Goal: Task Accomplishment & Management: Manage account settings

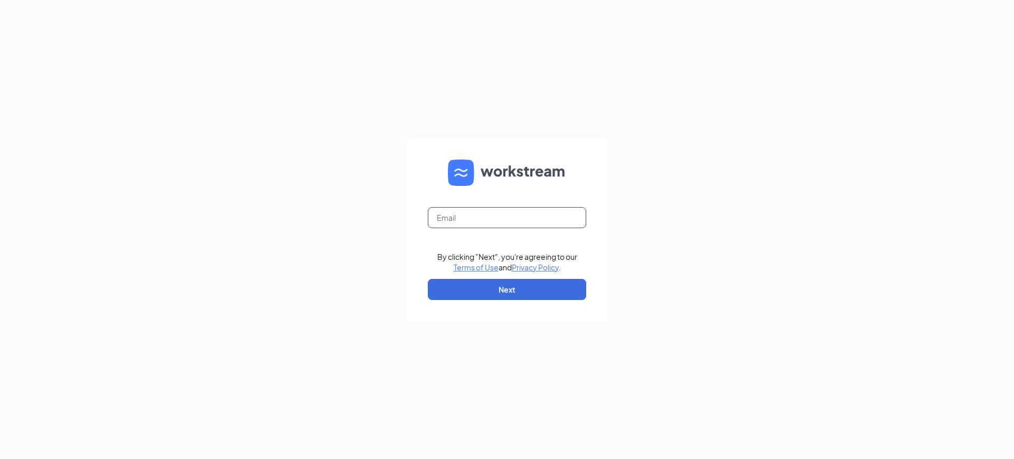
drag, startPoint x: 476, startPoint y: 215, endPoint x: 480, endPoint y: 222, distance: 8.1
click at [476, 215] on input "text" at bounding box center [507, 217] width 158 height 21
type input "ownkyhr@gmail.com"
click at [524, 290] on button "Next" at bounding box center [507, 289] width 158 height 21
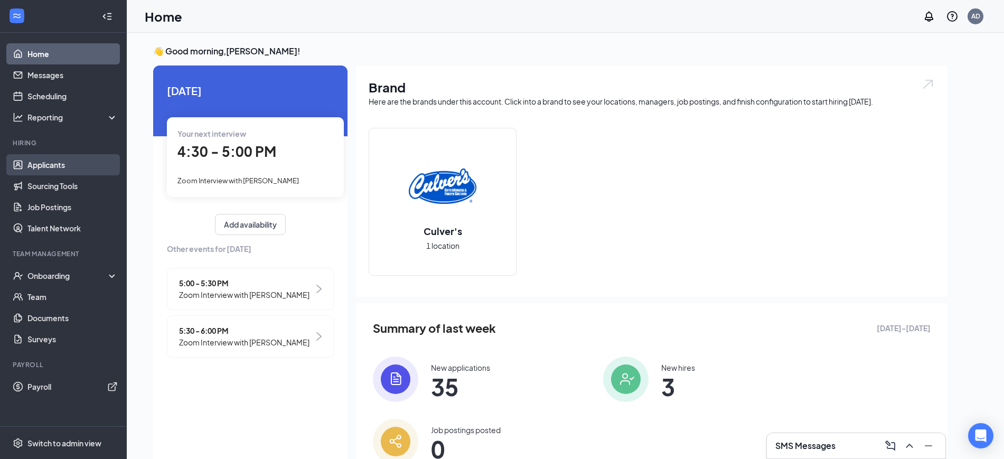
click at [56, 163] on link "Applicants" at bounding box center [72, 164] width 90 height 21
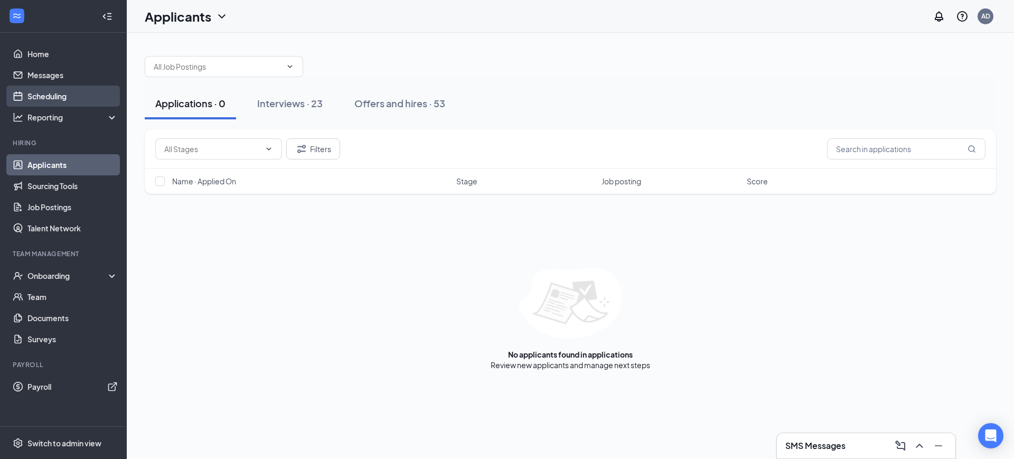
click at [45, 94] on link "Scheduling" at bounding box center [72, 96] width 90 height 21
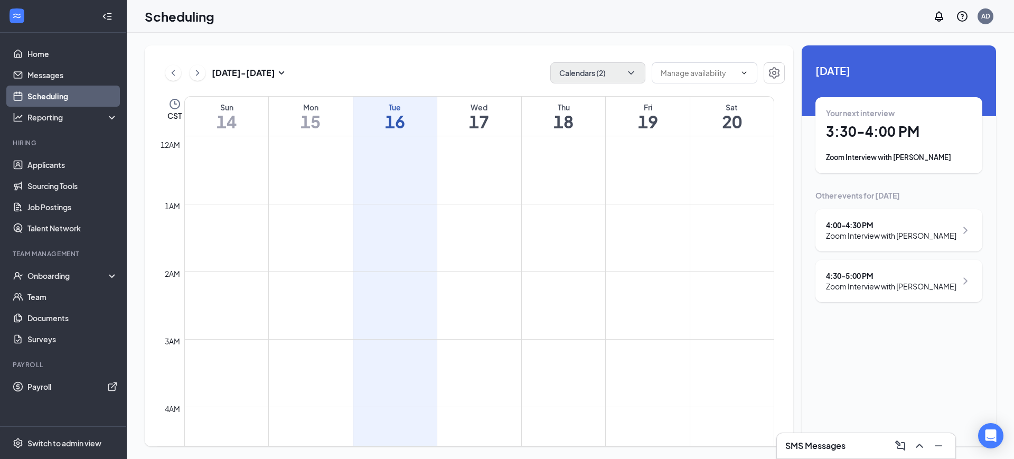
scroll to position [519, 0]
click at [600, 68] on button "Calendars (2)" at bounding box center [597, 72] width 95 height 21
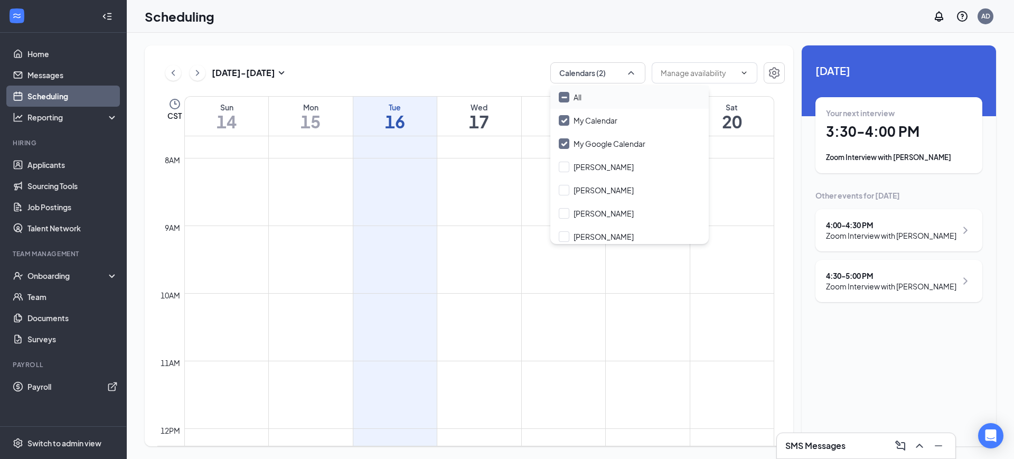
click at [568, 99] on input "All" at bounding box center [570, 97] width 23 height 11
checkbox input "true"
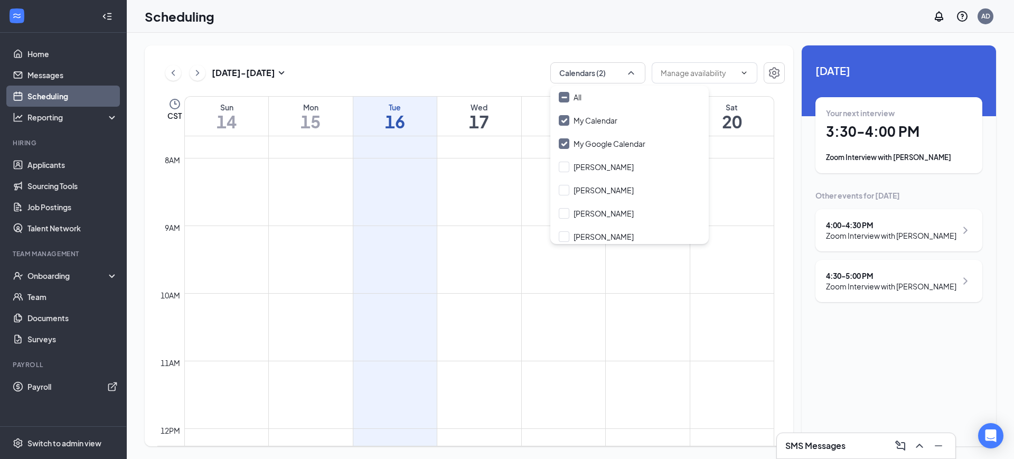
checkbox input "true"
click at [469, 71] on div "[DATE] - [DATE] All calendars" at bounding box center [470, 72] width 627 height 21
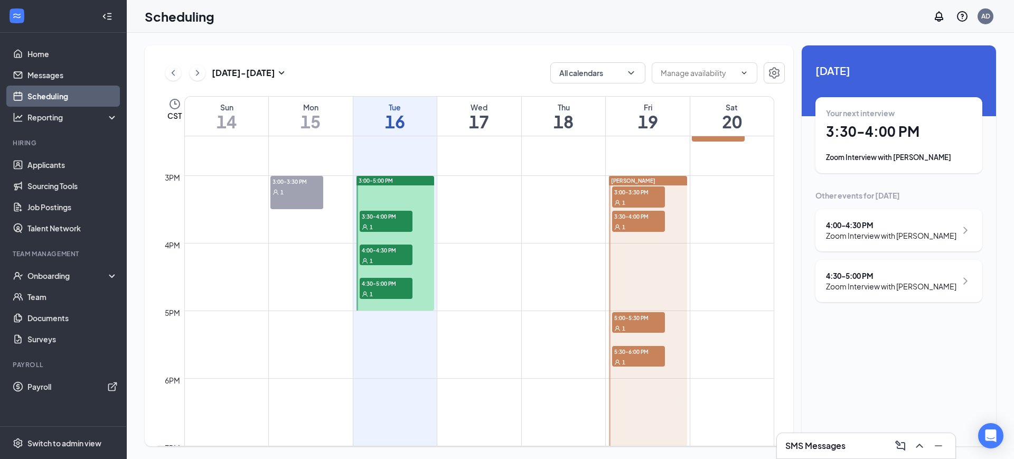
scroll to position [981, 0]
